Goal: Information Seeking & Learning: Learn about a topic

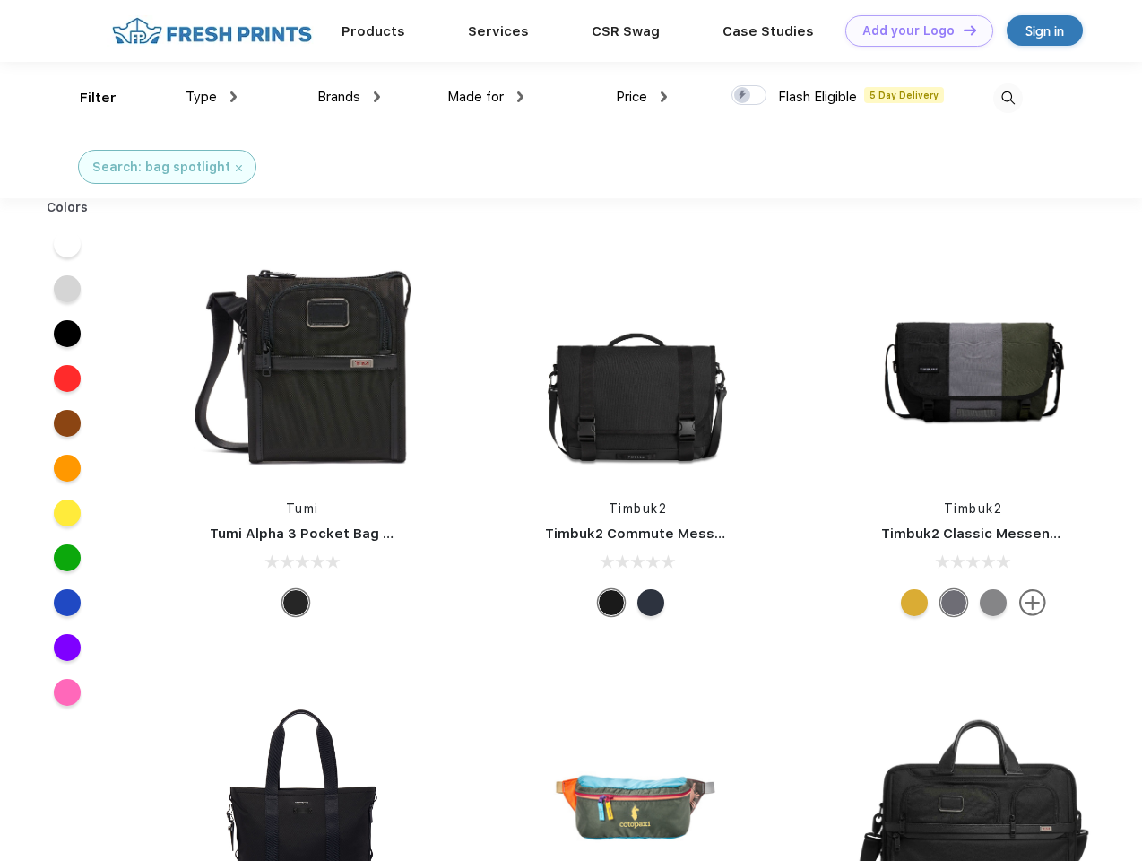
click at [913, 30] on link "Add your Logo Design Tool" at bounding box center [919, 30] width 148 height 31
click at [0, 0] on div "Design Tool" at bounding box center [0, 0] width 0 height 0
click at [962, 30] on link "Add your Logo Design Tool" at bounding box center [919, 30] width 148 height 31
click at [86, 98] on div "Filter" at bounding box center [98, 98] width 37 height 21
click at [212, 97] on span "Type" at bounding box center [201, 97] width 31 height 16
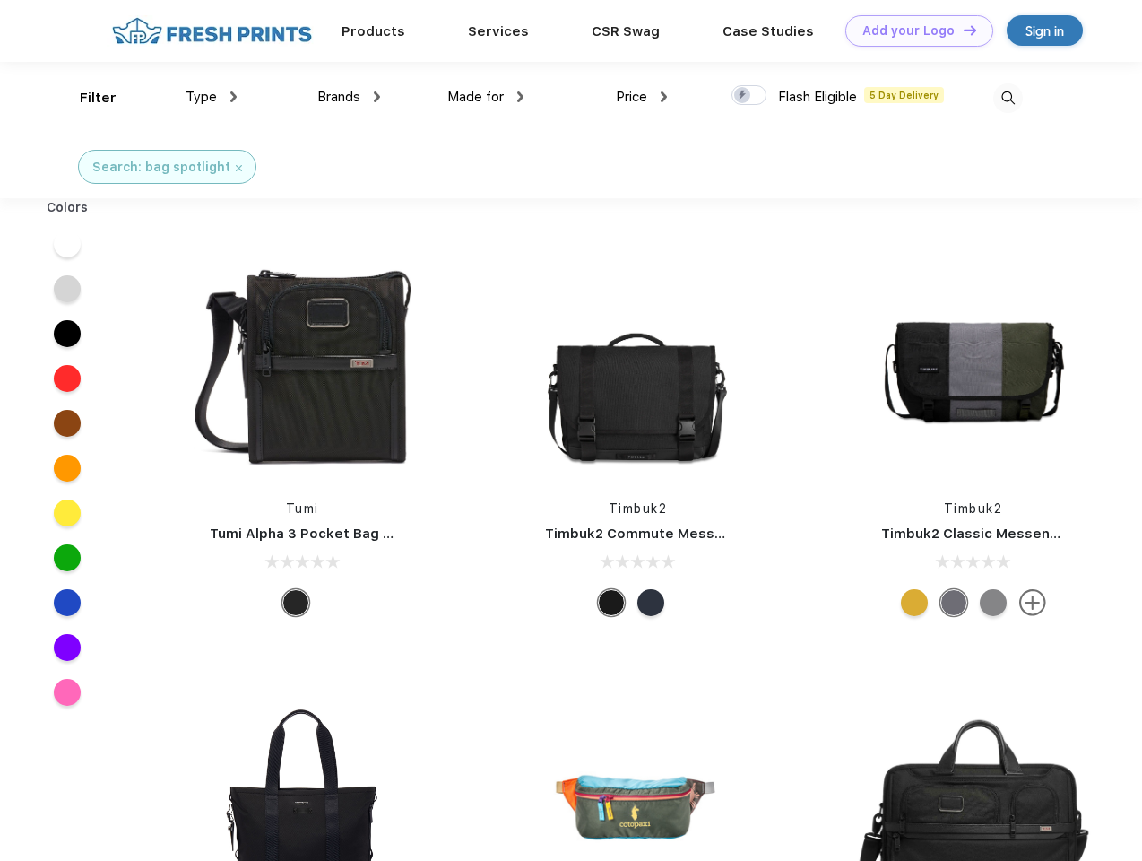
click at [349, 97] on span "Brands" at bounding box center [338, 97] width 43 height 16
click at [486, 97] on span "Made for" at bounding box center [475, 97] width 56 height 16
click at [642, 97] on span "Price" at bounding box center [631, 97] width 31 height 16
click at [749, 96] on div at bounding box center [749, 95] width 35 height 20
click at [743, 96] on input "checkbox" at bounding box center [738, 90] width 12 height 12
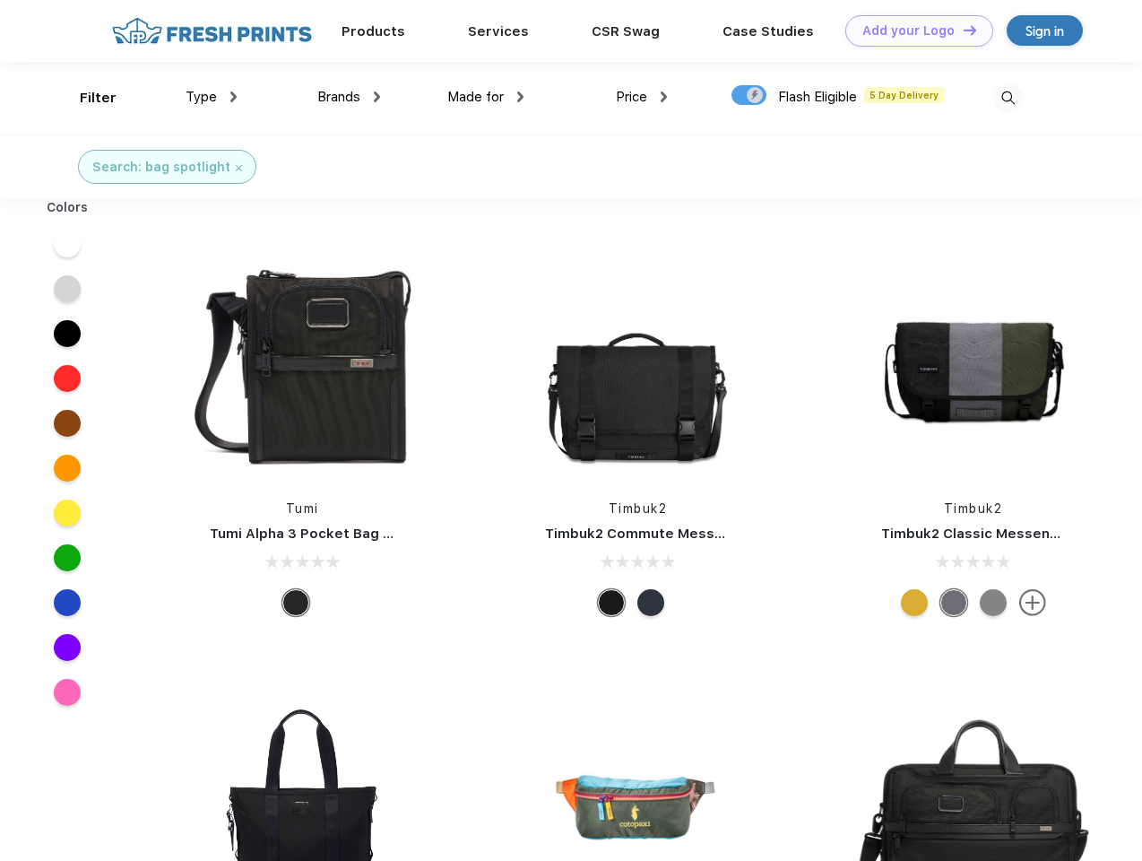
click at [1008, 98] on img at bounding box center [1008, 98] width 30 height 30
